Goal: Information Seeking & Learning: Learn about a topic

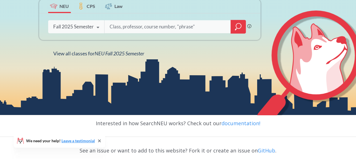
scroll to position [116, 0]
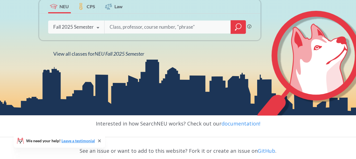
click at [123, 27] on input "search" at bounding box center [168, 27] width 118 height 12
type input "4575"
click at [237, 26] on icon "magnifying glass" at bounding box center [238, 27] width 7 height 8
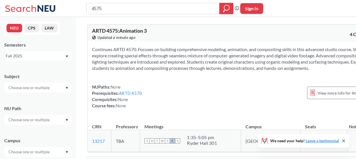
click at [52, 50] on div "Semesters Fall 2025" at bounding box center [37, 51] width 67 height 19
click at [48, 56] on div "Fall 2025" at bounding box center [35, 56] width 59 height 6
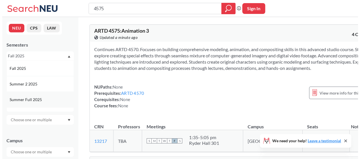
scroll to position [55, 0]
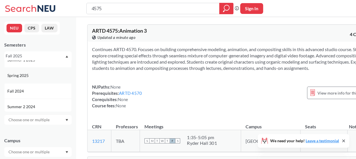
click at [40, 78] on div "Spring 2025" at bounding box center [39, 75] width 64 height 6
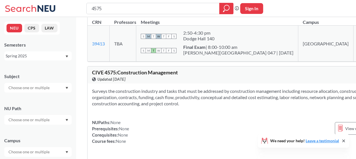
scroll to position [136, 0]
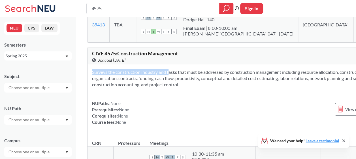
drag, startPoint x: 159, startPoint y: 78, endPoint x: 183, endPoint y: 108, distance: 38.7
click at [183, 108] on div "Surveys the construction industry and tasks that must be addressed by construct…" at bounding box center [246, 99] width 316 height 70
click at [183, 108] on div "NUPaths: None Prerequisites: None Corequisites: None Course fees: None View mor…" at bounding box center [245, 112] width 307 height 25
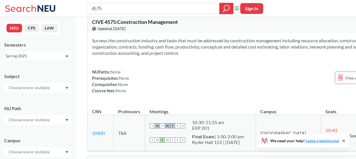
click at [183, 108] on th "Meetings" at bounding box center [200, 109] width 111 height 12
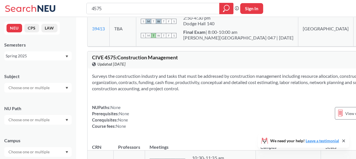
scroll to position [131, 0]
click at [109, 61] on span "CIVE 4575 : Construction Management" at bounding box center [135, 57] width 86 height 6
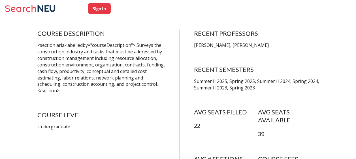
scroll to position [111, 0]
drag, startPoint x: 215, startPoint y: 46, endPoint x: 264, endPoint y: 44, distance: 49.0
click at [264, 44] on p "Qi Wang, Ali Touran" at bounding box center [258, 45] width 128 height 7
copy p "Ali Touran"
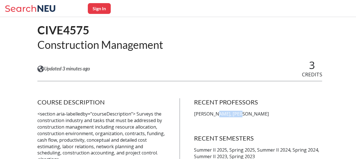
scroll to position [0, 0]
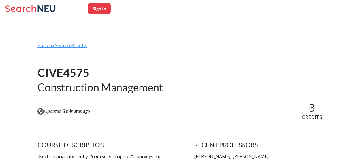
click at [63, 45] on div "Back to Search Results" at bounding box center [179, 47] width 285 height 11
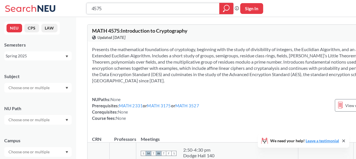
click at [107, 8] on input "4575" at bounding box center [153, 9] width 124 height 10
paste input "Ali Touran"
type input "Ali Touran"
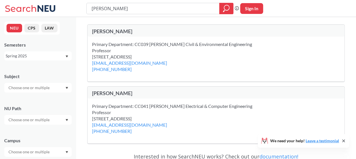
click at [108, 9] on input "Ali Touran" at bounding box center [153, 9] width 124 height 10
type input "5221"
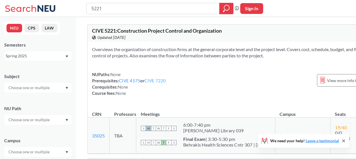
click at [152, 83] on link "CIVE 7220" at bounding box center [154, 80] width 21 height 5
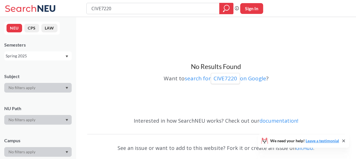
type input "5221"
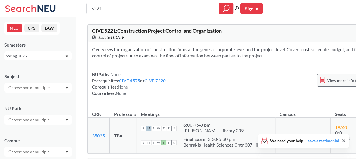
click at [317, 82] on div "View more info for this class" at bounding box center [348, 80] width 63 height 12
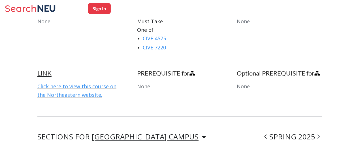
scroll to position [335, 0]
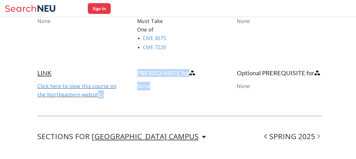
drag, startPoint x: 226, startPoint y: 77, endPoint x: 82, endPoint y: 91, distance: 145.4
click at [82, 91] on div "LINK Click here to view this course on the Northeastern website. PREREQUISITE f…" at bounding box center [179, 92] width 285 height 46
drag, startPoint x: 82, startPoint y: 91, endPoint x: 76, endPoint y: 89, distance: 5.5
click at [76, 89] on link "Click here to view this course on the Northeastern website." at bounding box center [76, 89] width 79 height 15
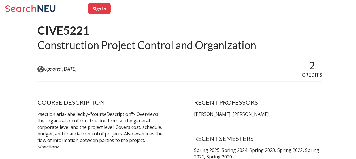
scroll to position [63, 0]
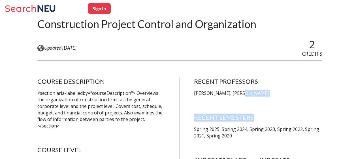
drag, startPoint x: 237, startPoint y: 93, endPoint x: 304, endPoint y: 97, distance: 66.6
click at [304, 97] on div "RECENT PROFESSORS [PERSON_NAME], [PERSON_NAME] RECENT SEMESTERS Spring 2025, Sp…" at bounding box center [258, 159] width 128 height 164
drag, startPoint x: 304, startPoint y: 97, endPoint x: 268, endPoint y: 94, distance: 36.3
click at [268, 94] on p "[PERSON_NAME], [PERSON_NAME]" at bounding box center [258, 93] width 128 height 7
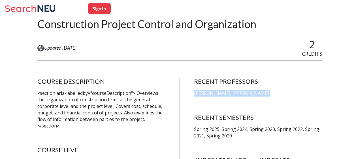
click at [268, 94] on p "[PERSON_NAME], [PERSON_NAME]" at bounding box center [258, 93] width 128 height 7
drag, startPoint x: 268, startPoint y: 94, endPoint x: 274, endPoint y: 95, distance: 6.9
click at [274, 95] on p "[PERSON_NAME], [PERSON_NAME]" at bounding box center [258, 93] width 128 height 7
drag, startPoint x: 273, startPoint y: 93, endPoint x: 237, endPoint y: 96, distance: 36.0
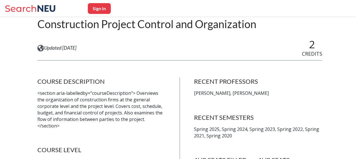
click at [237, 96] on p "[PERSON_NAME], [PERSON_NAME]" at bounding box center [258, 93] width 128 height 7
copy p "[PERSON_NAME]"
